Goal: Task Accomplishment & Management: Manage account settings

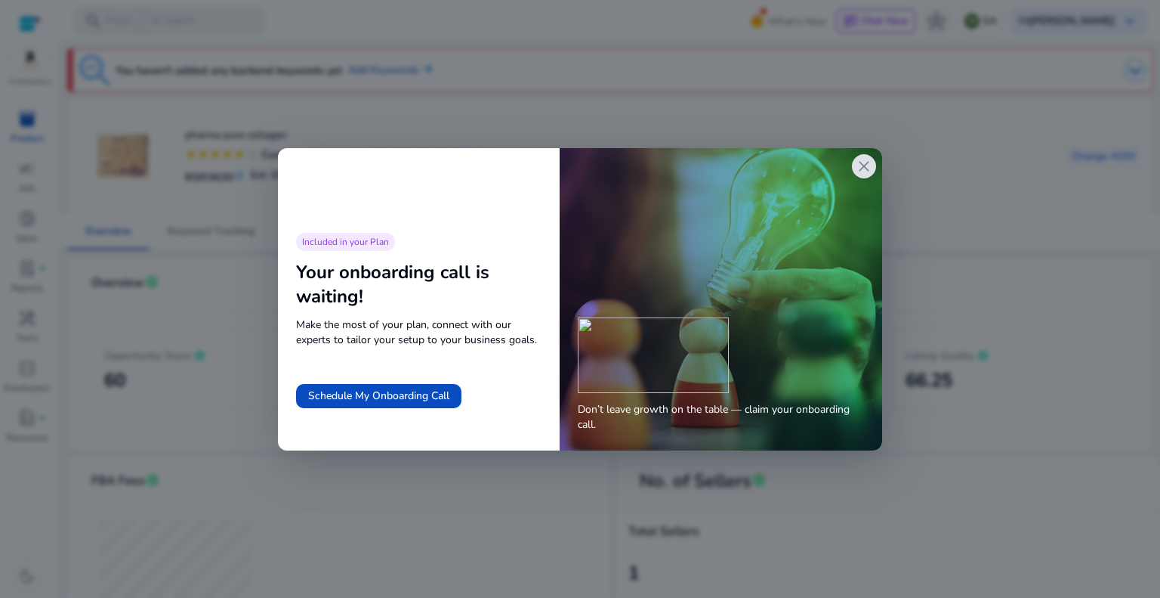
click at [867, 163] on span "close" at bounding box center [864, 166] width 18 height 18
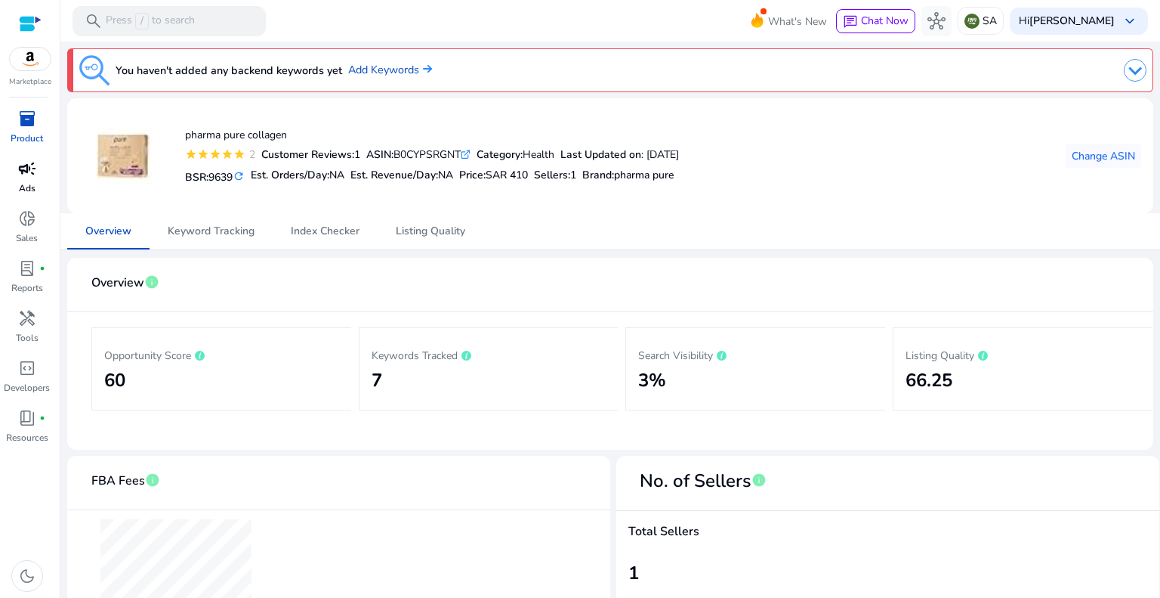
click at [26, 168] on span "campaign" at bounding box center [27, 168] width 18 height 18
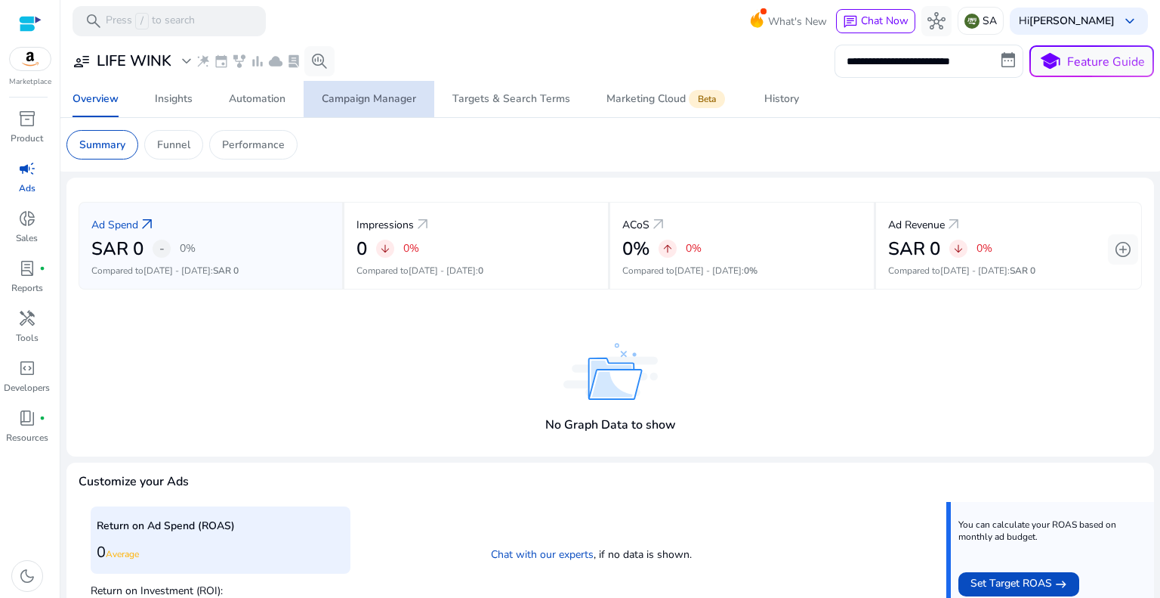
click at [372, 99] on div "Campaign Manager" at bounding box center [369, 99] width 94 height 11
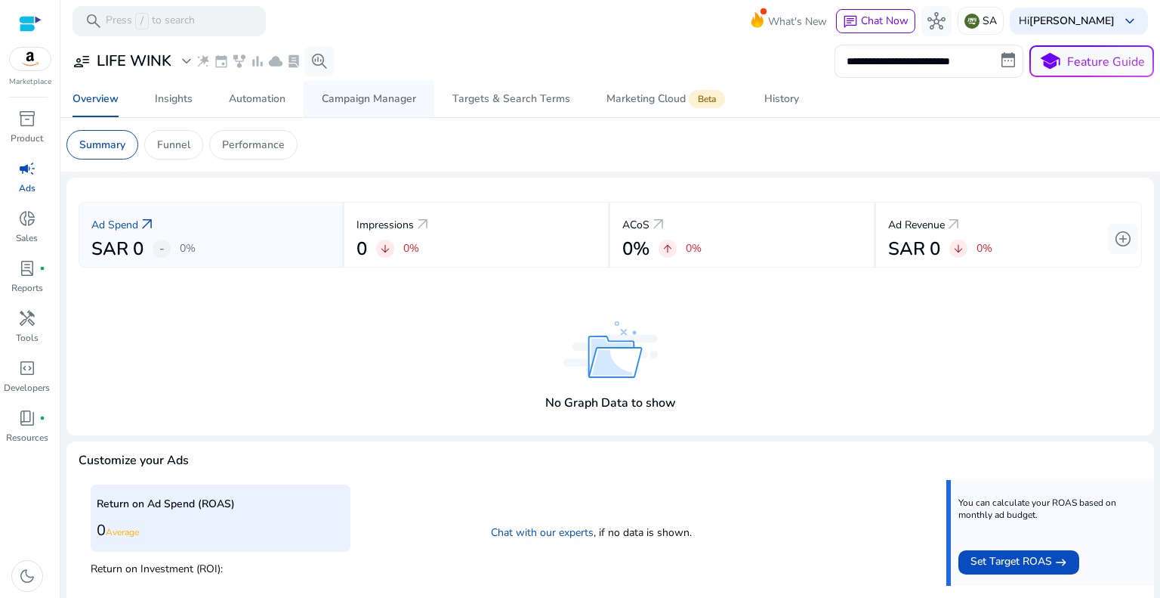
click at [372, 97] on div "Campaign Manager" at bounding box center [369, 99] width 94 height 11
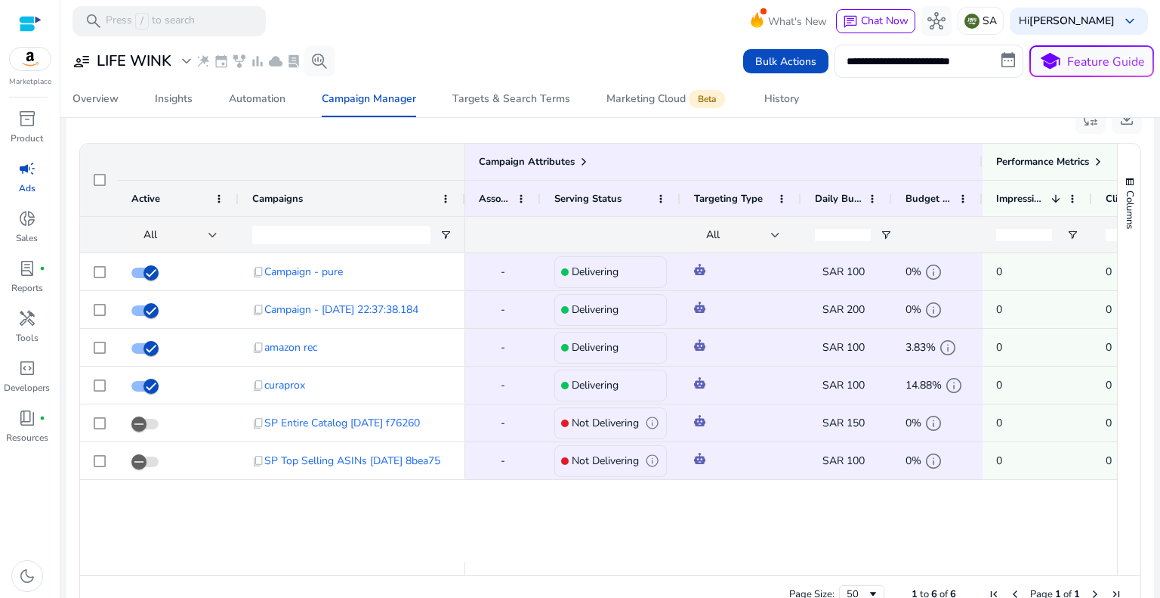
scroll to position [462, 0]
